Goal: Transaction & Acquisition: Obtain resource

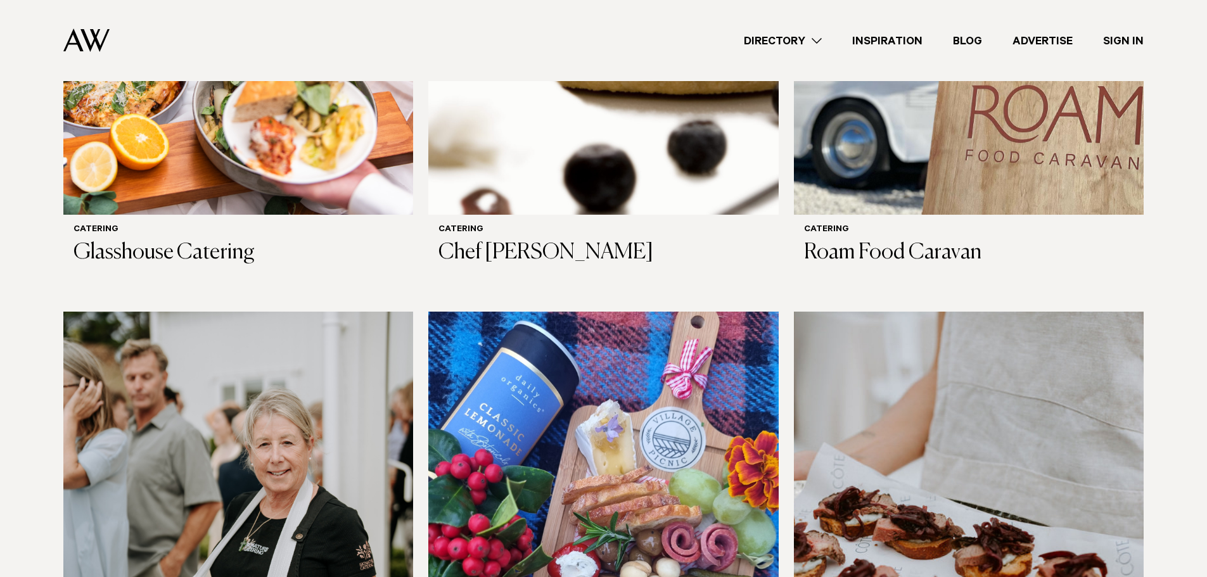
scroll to position [1267, 0]
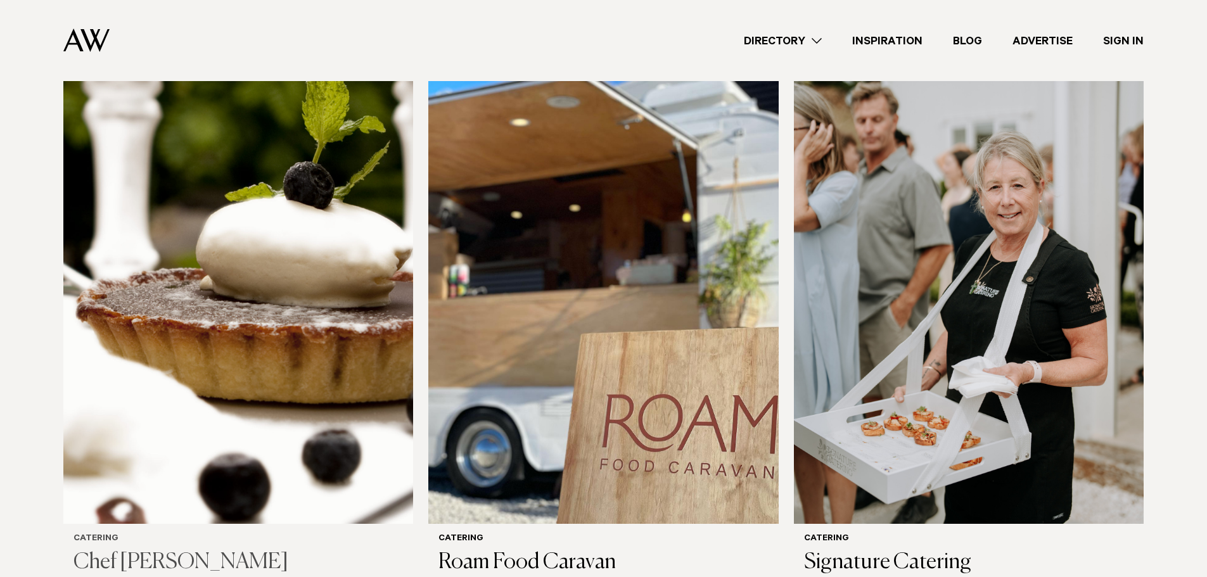
scroll to position [1520, 0]
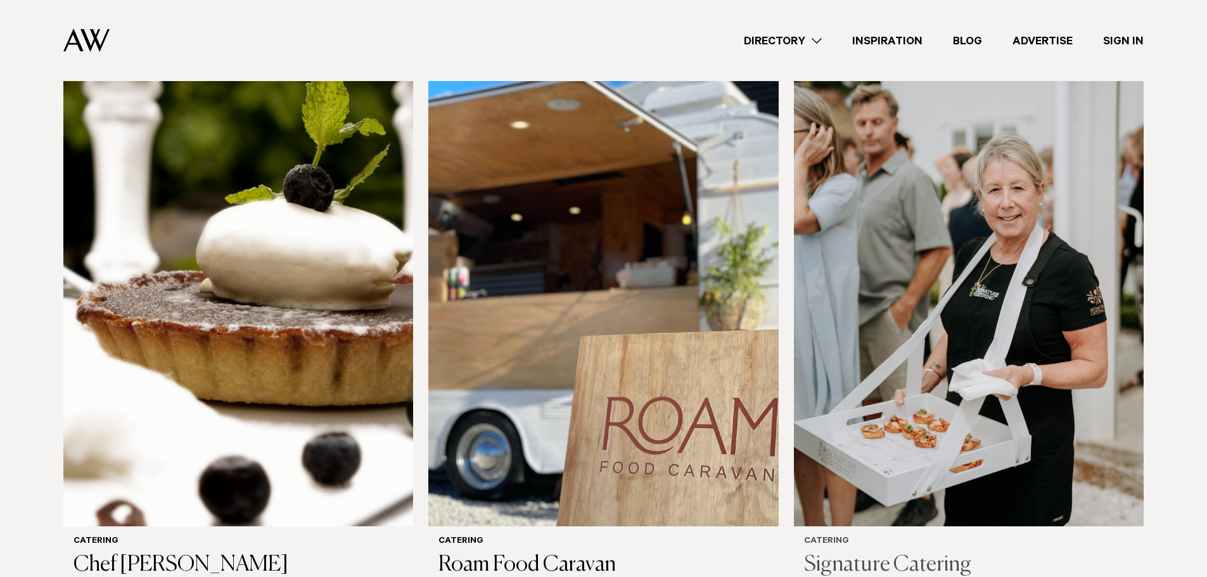
click at [897, 552] on h3 "Signature Catering" at bounding box center [968, 565] width 329 height 26
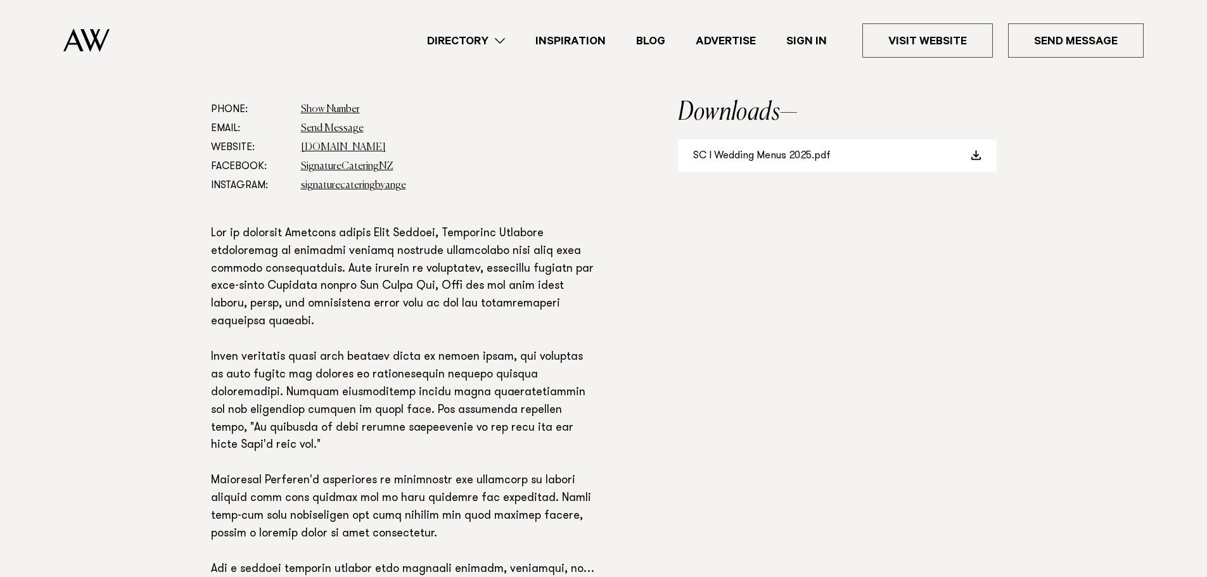
scroll to position [697, 0]
click at [797, 155] on link "SC I Wedding Menus 2025.pdf" at bounding box center [837, 155] width 319 height 32
